Goal: Information Seeking & Learning: Learn about a topic

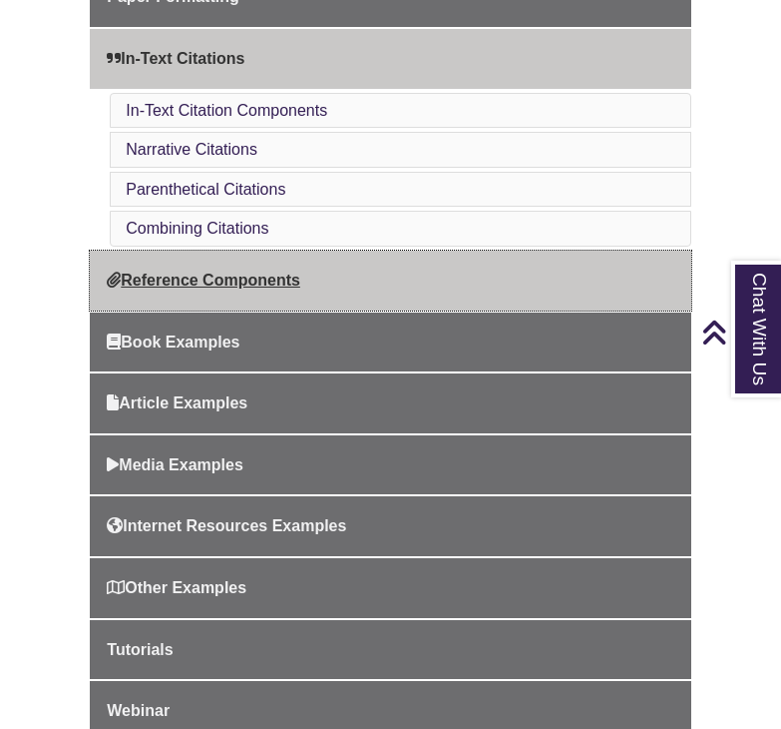
scroll to position [998, 0]
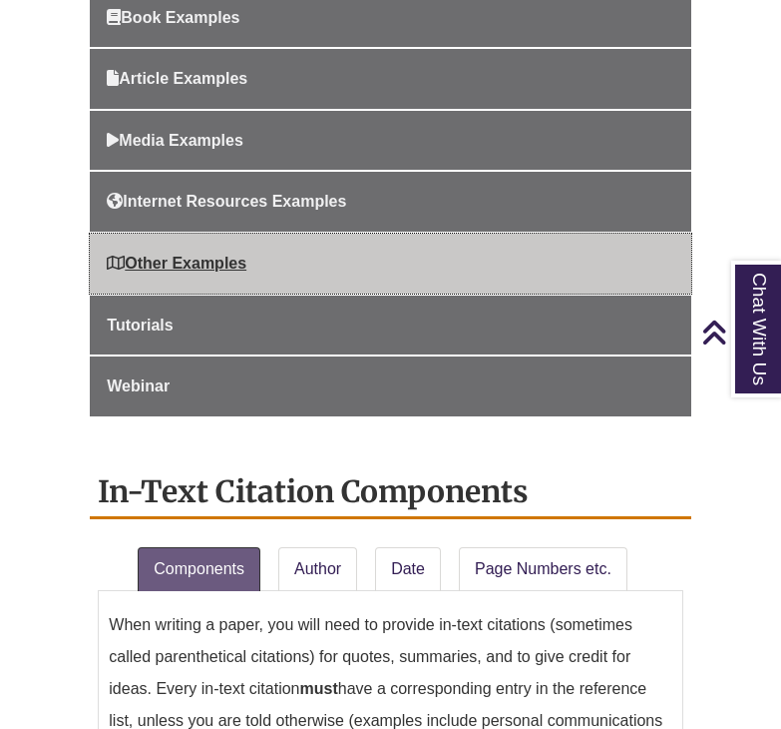
click at [243, 276] on link "Other Examples" at bounding box center [390, 264] width 601 height 60
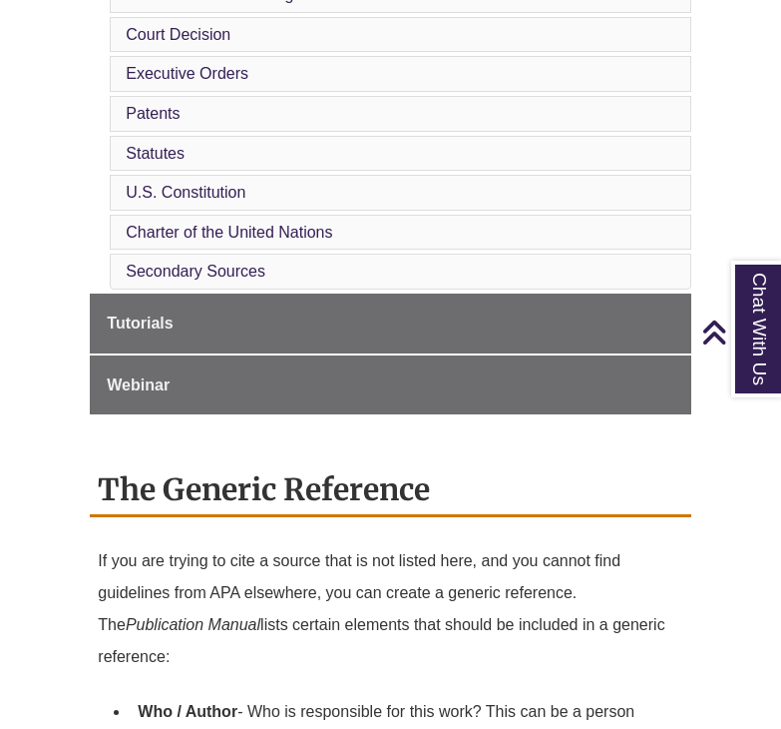
scroll to position [1497, 0]
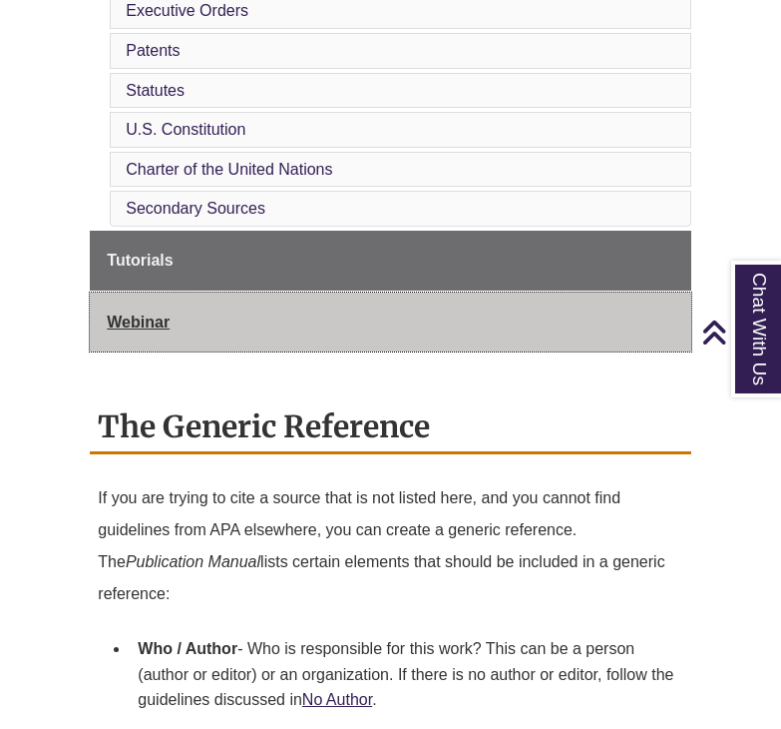
click at [394, 317] on link "Webinar" at bounding box center [390, 322] width 601 height 60
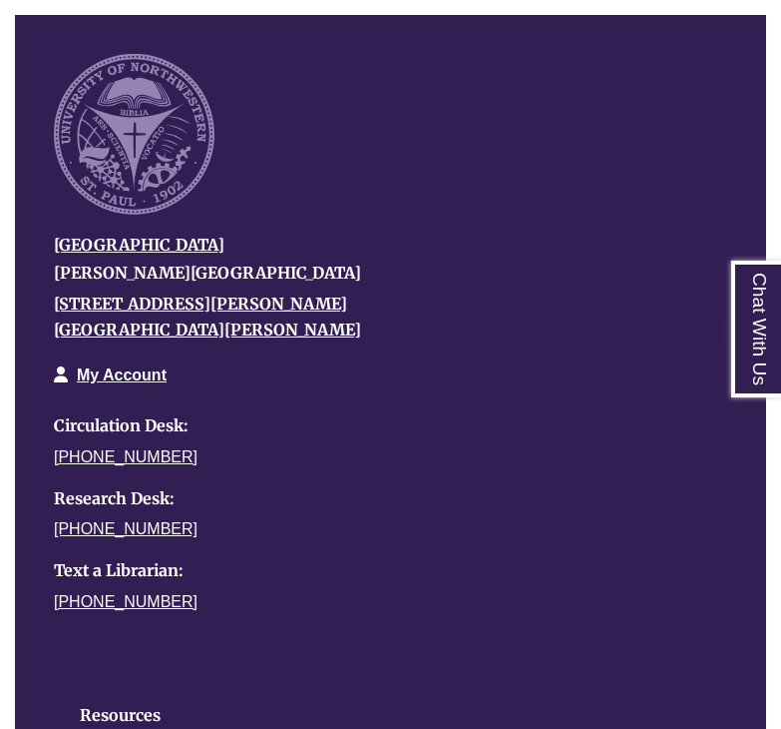
scroll to position [2294, 0]
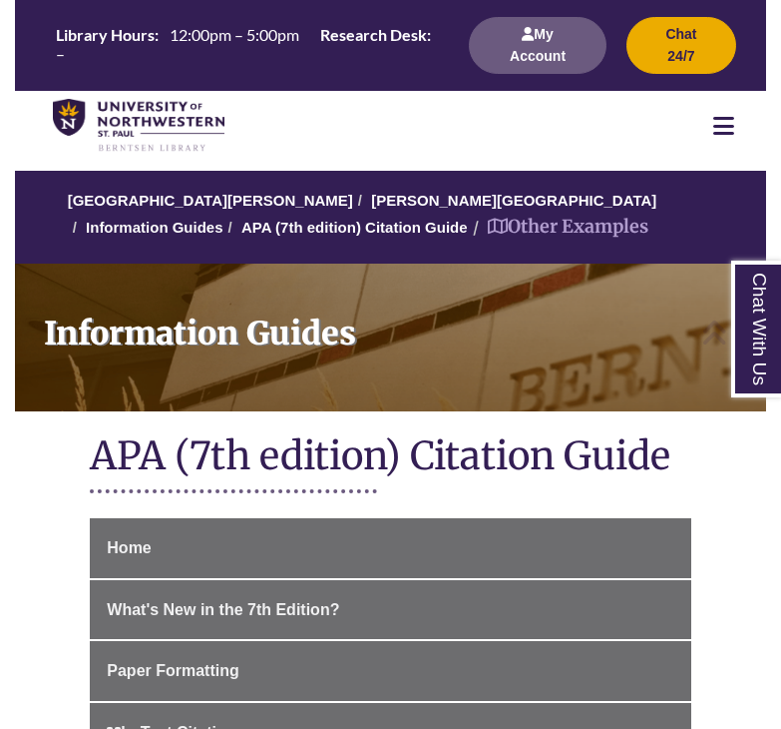
scroll to position [1497, 0]
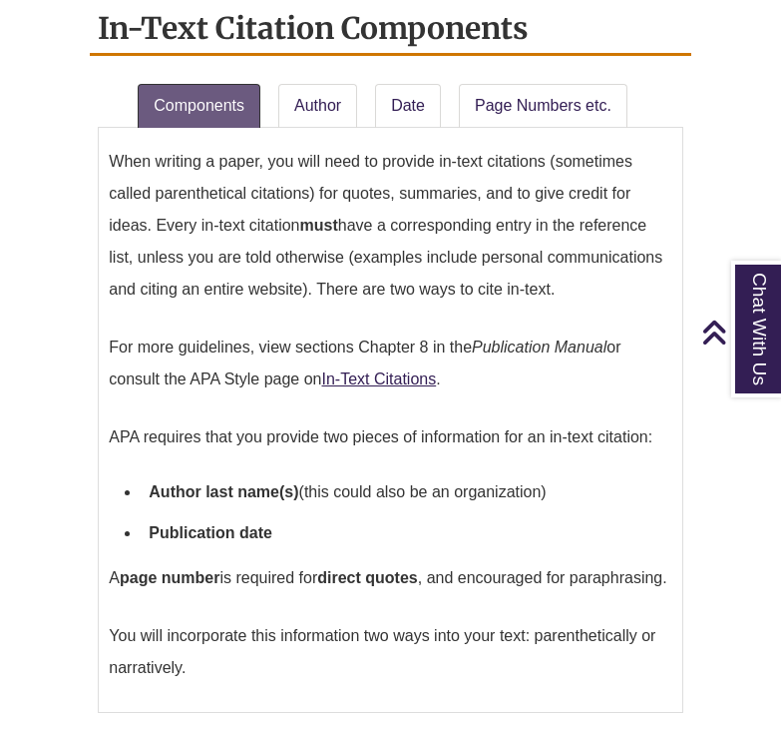
scroll to position [1497, 0]
